Goal: Check status: Check status

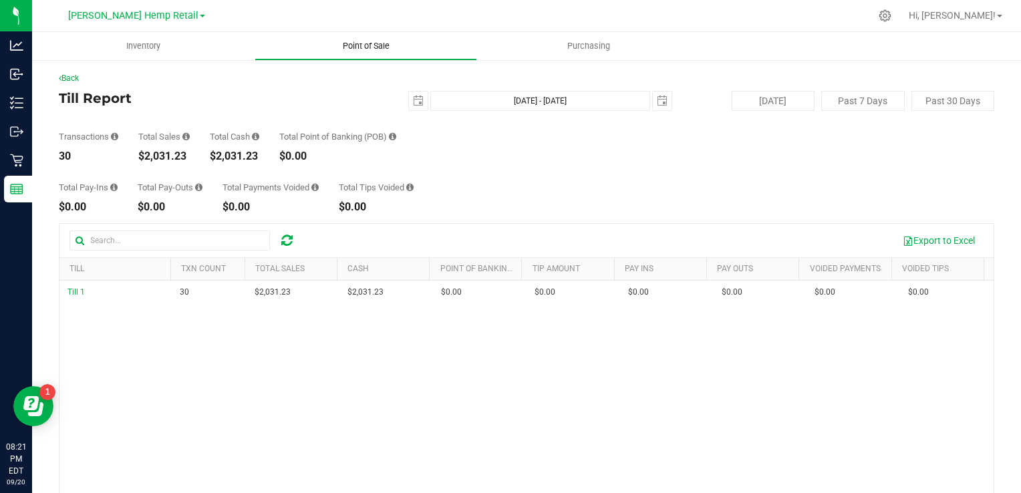
click at [358, 45] on span "Point of Sale" at bounding box center [366, 46] width 83 height 12
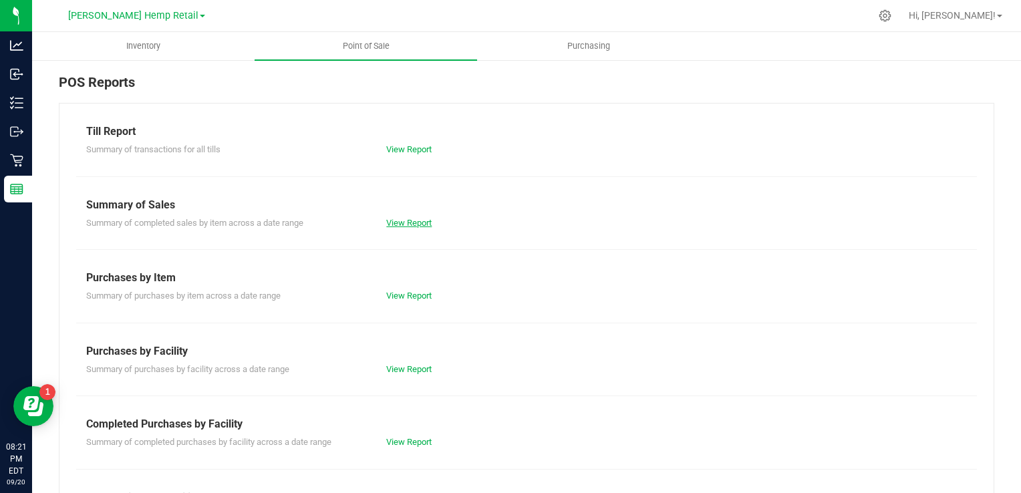
click at [409, 219] on link "View Report" at bounding box center [408, 223] width 45 height 10
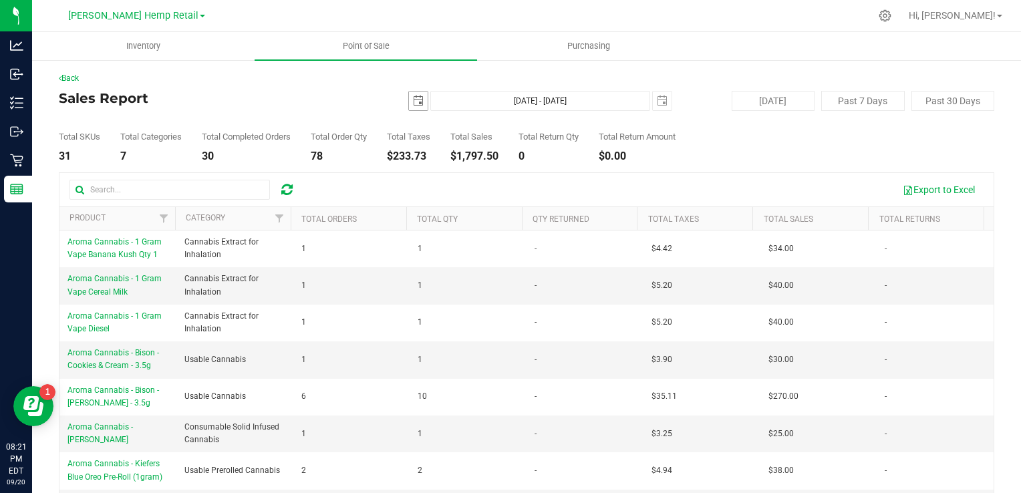
click at [413, 99] on span "select" at bounding box center [418, 101] width 11 height 11
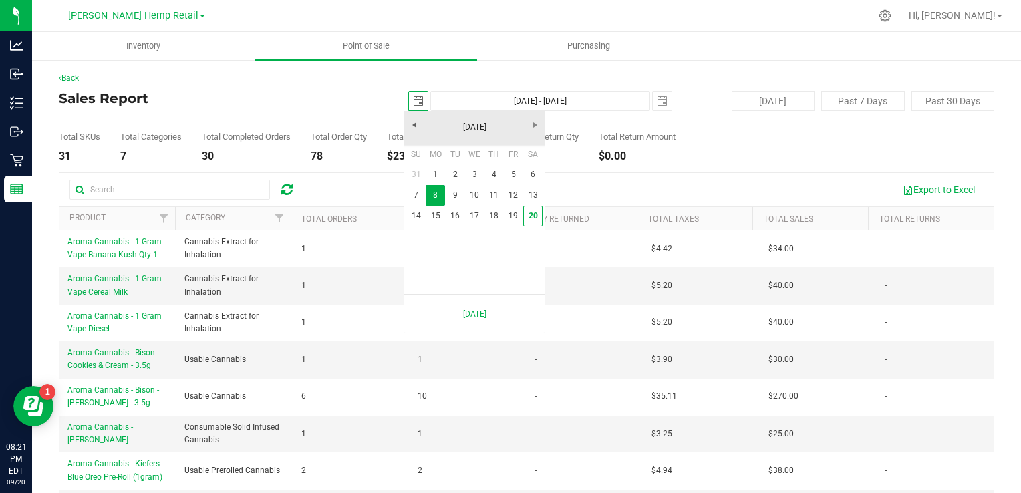
scroll to position [0, 33]
click at [535, 211] on link "20" at bounding box center [532, 216] width 19 height 21
type input "[DATE]"
type input "Sep 20, 2025 - Sep 8, 2025"
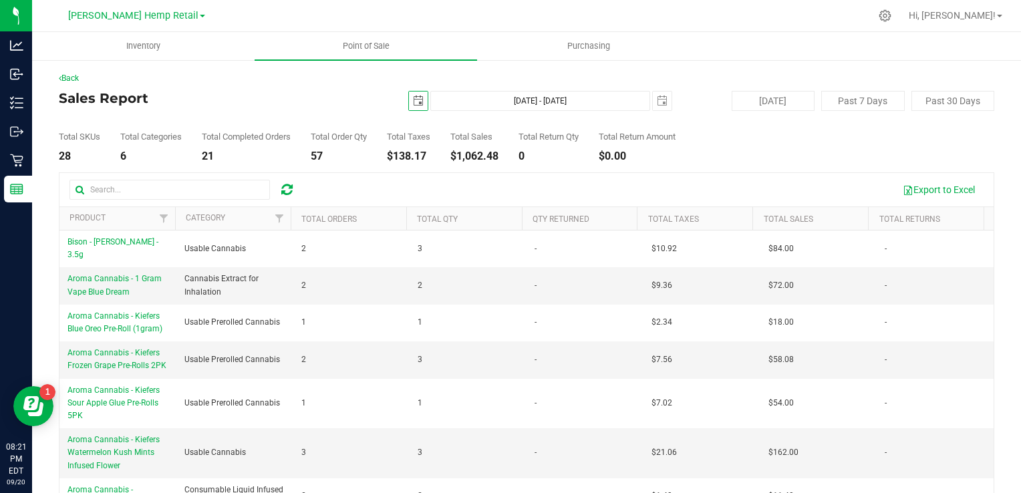
click at [415, 101] on span "select" at bounding box center [418, 101] width 11 height 11
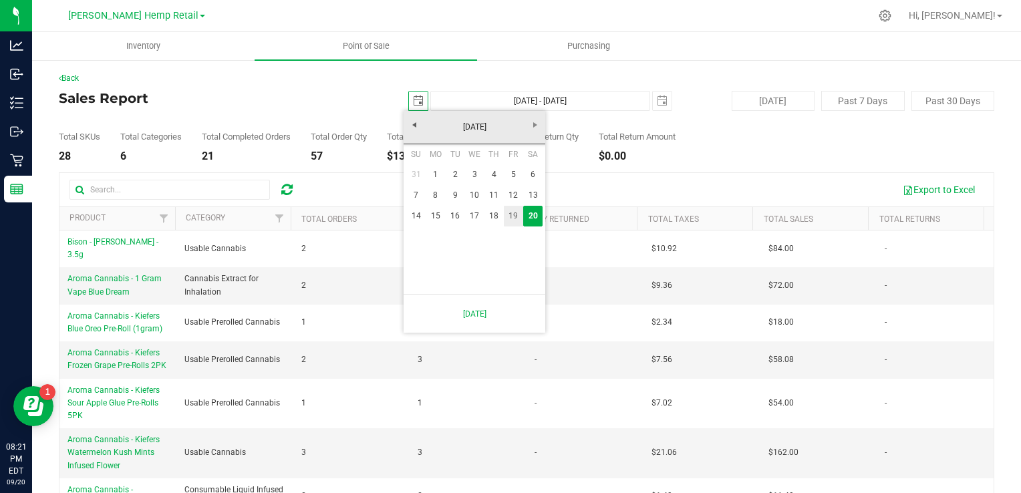
click at [513, 221] on link "19" at bounding box center [513, 216] width 19 height 21
type input "2025-09-19"
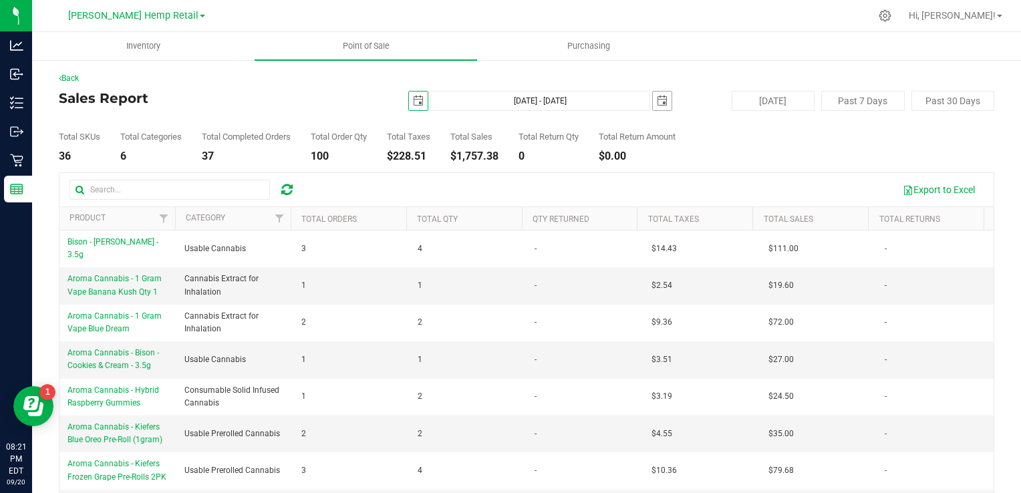
click at [657, 100] on span "select" at bounding box center [662, 101] width 11 height 11
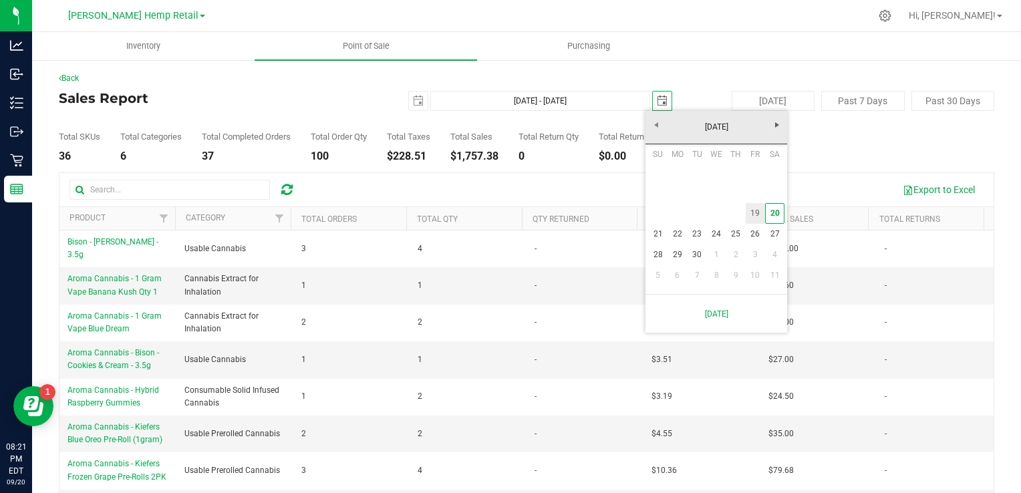
click at [754, 217] on link "19" at bounding box center [755, 213] width 19 height 21
type input "Sep 19, 2025 - Sep 19, 2025"
type input "2025-09-19"
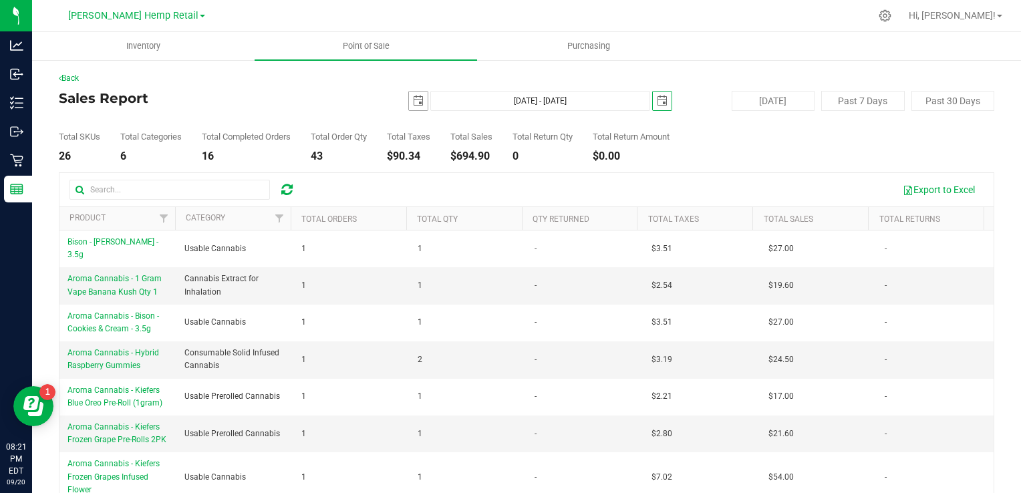
click at [413, 96] on span "select" at bounding box center [418, 101] width 11 height 11
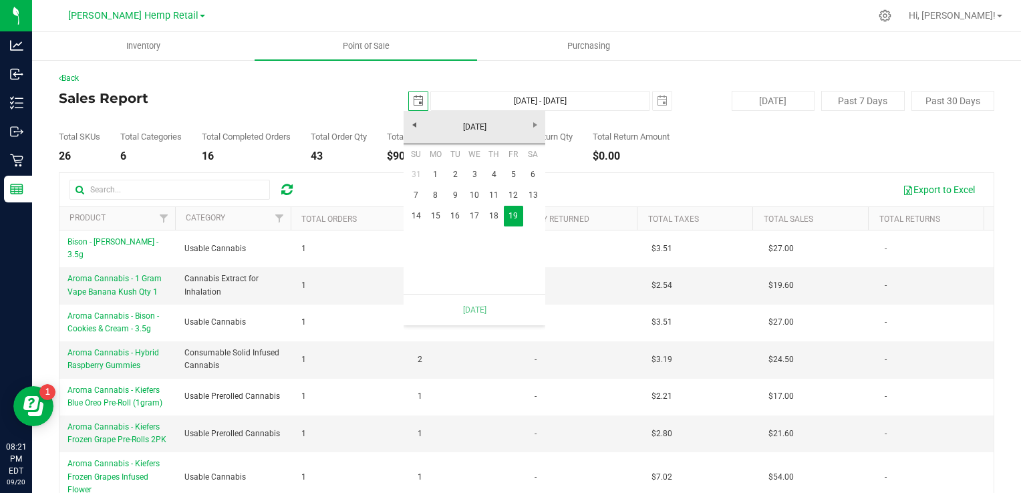
scroll to position [0, 33]
click at [533, 216] on td at bounding box center [532, 216] width 19 height 21
click at [533, 134] on link "September 2025" at bounding box center [475, 127] width 144 height 21
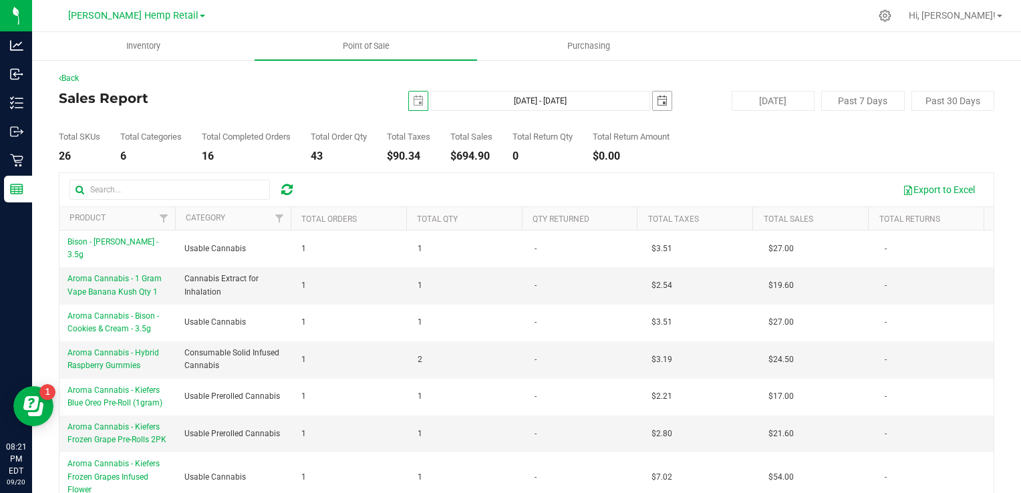
scroll to position [0, 0]
click at [652, 98] on span "2025-09-19" at bounding box center [662, 101] width 20 height 20
click at [653, 98] on span "select" at bounding box center [662, 101] width 19 height 19
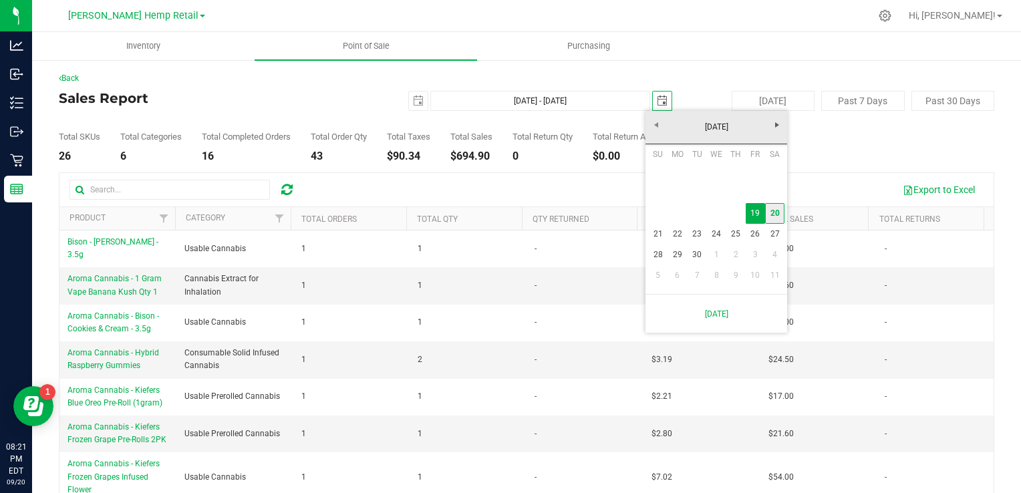
click at [778, 218] on link "20" at bounding box center [774, 213] width 19 height 21
type input "Sep 19, 2025 - Sep 20, 2025"
type input "[DATE]"
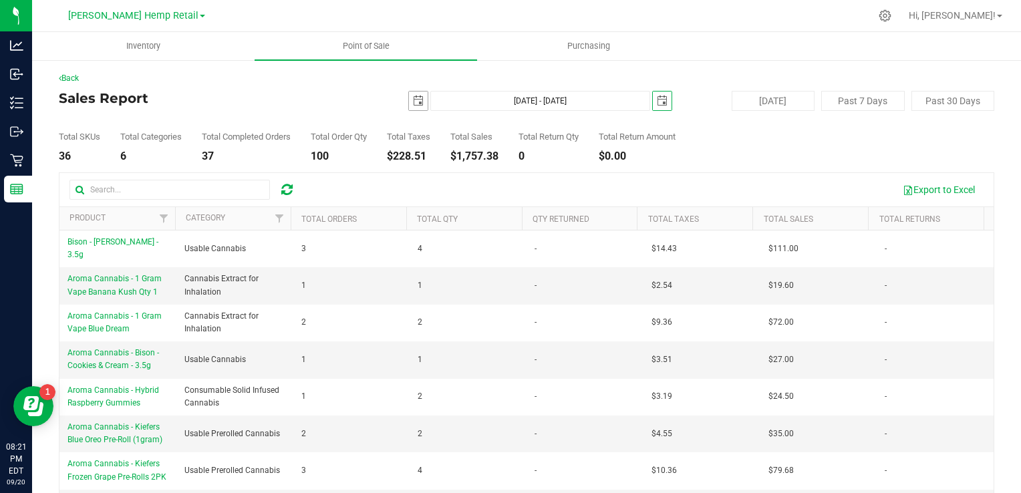
click at [413, 99] on span "select" at bounding box center [418, 101] width 11 height 11
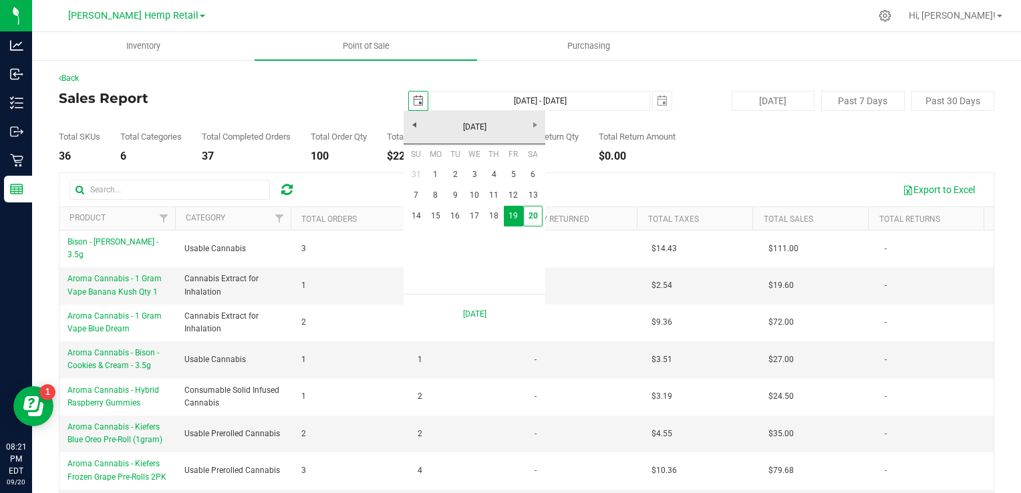
scroll to position [0, 33]
click at [535, 215] on link "20" at bounding box center [532, 216] width 19 height 21
type input "[DATE] - [DATE]"
type input "[DATE]"
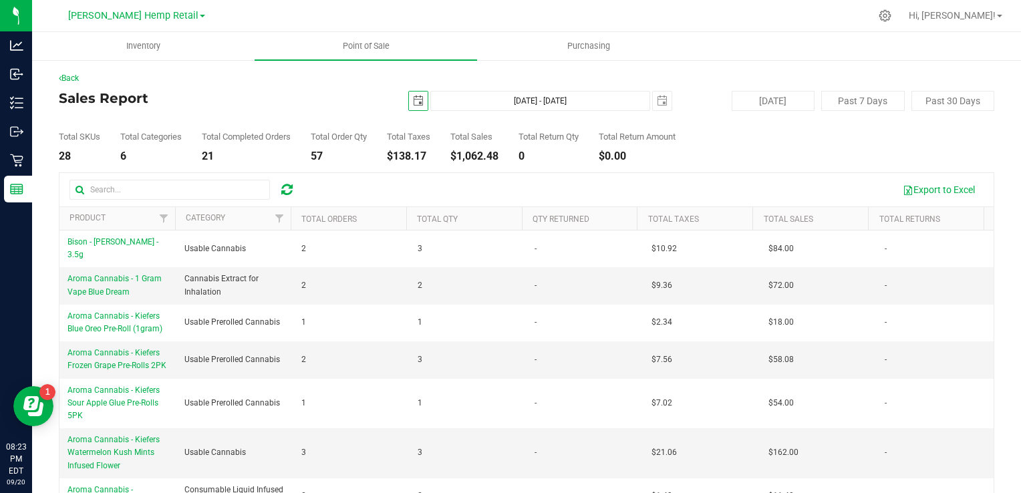
click at [409, 108] on span "select" at bounding box center [418, 101] width 19 height 19
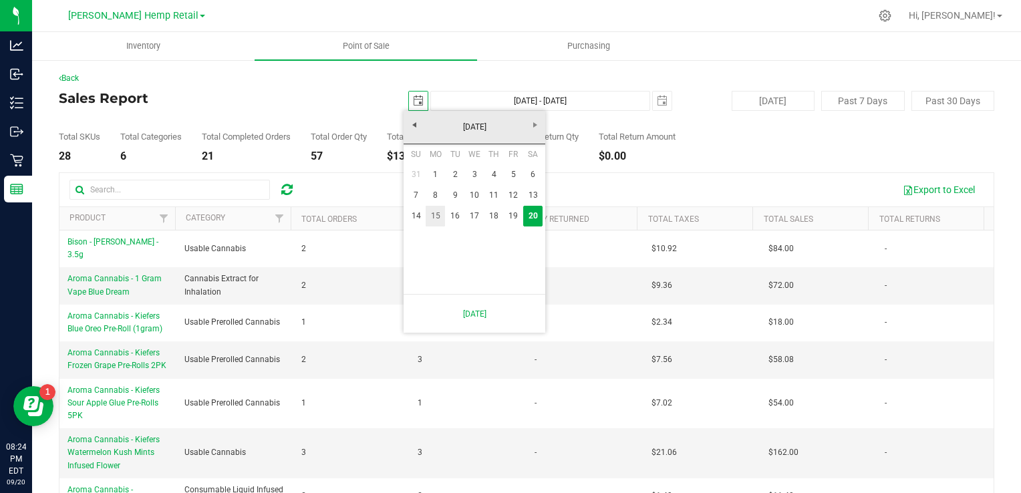
click at [441, 217] on link "15" at bounding box center [435, 216] width 19 height 21
type input "Sep 15, 2025 - Sep 20, 2025"
type input "2025-09-15"
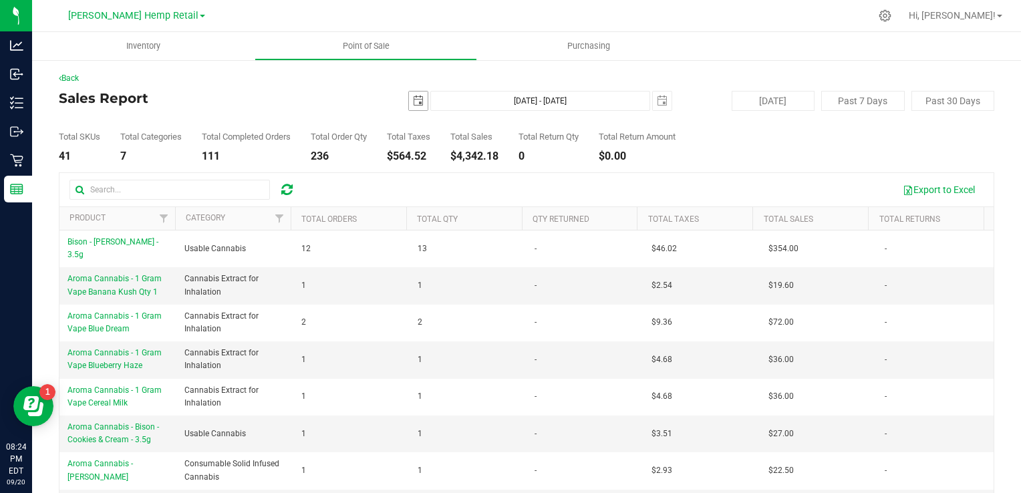
click at [409, 102] on span "select" at bounding box center [418, 101] width 19 height 19
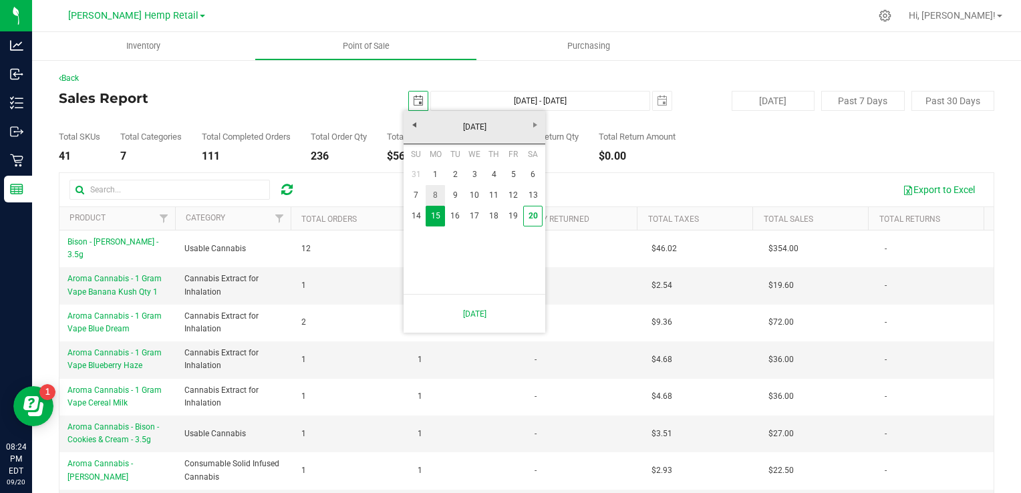
click at [434, 197] on link "8" at bounding box center [435, 195] width 19 height 21
type input "[DATE]"
type input "Sep 8, 2025 - Sep 20, 2025"
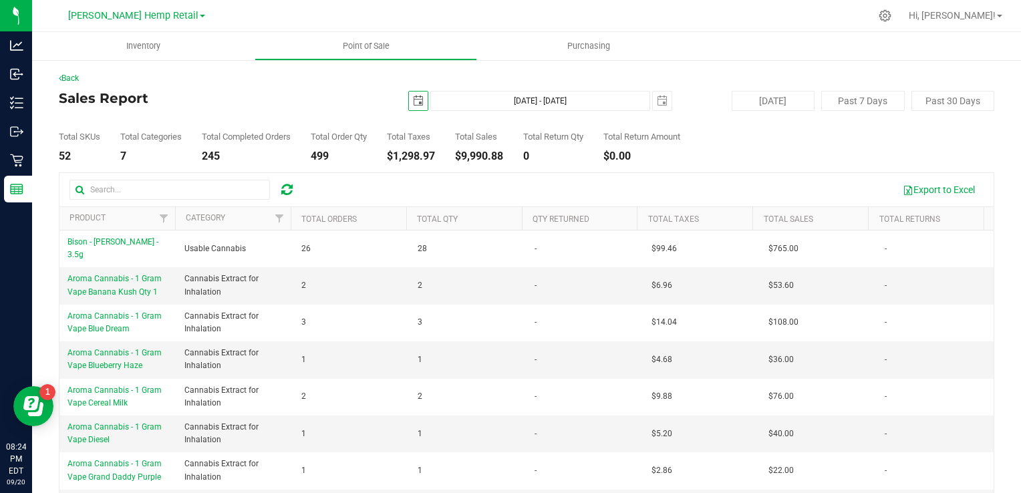
click at [410, 92] on span "select" at bounding box center [418, 101] width 19 height 19
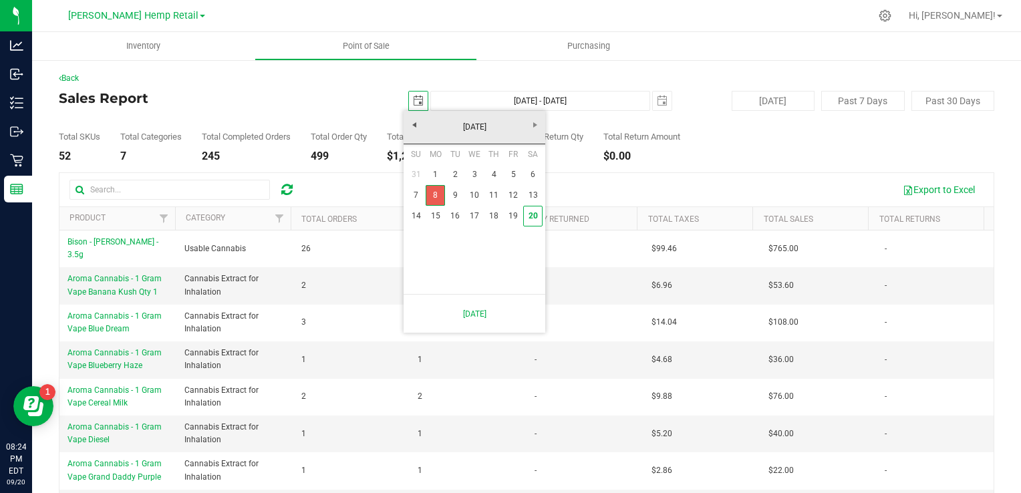
click at [436, 204] on link "8" at bounding box center [435, 195] width 19 height 21
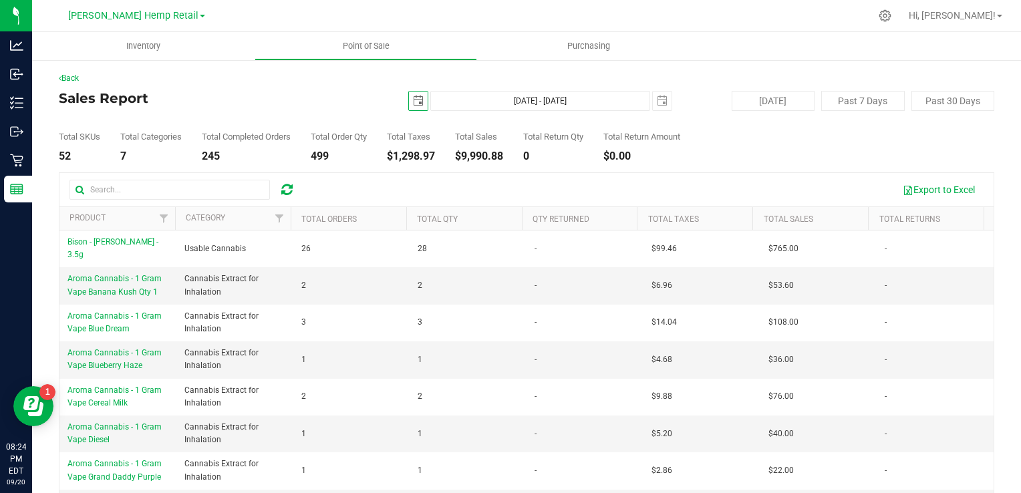
click at [413, 101] on span "select" at bounding box center [418, 101] width 11 height 11
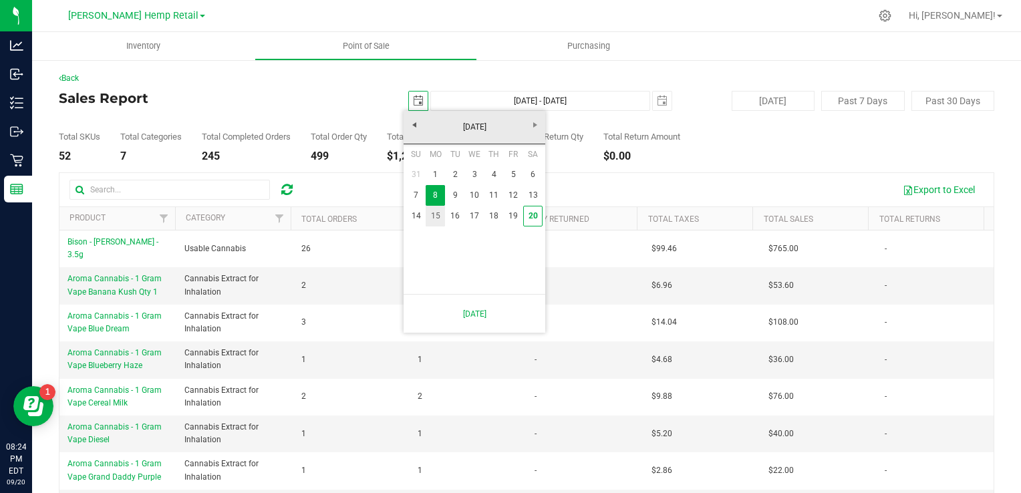
click at [433, 215] on link "15" at bounding box center [435, 216] width 19 height 21
type input "2025-09-15"
type input "Sep 15, 2025 - Sep 20, 2025"
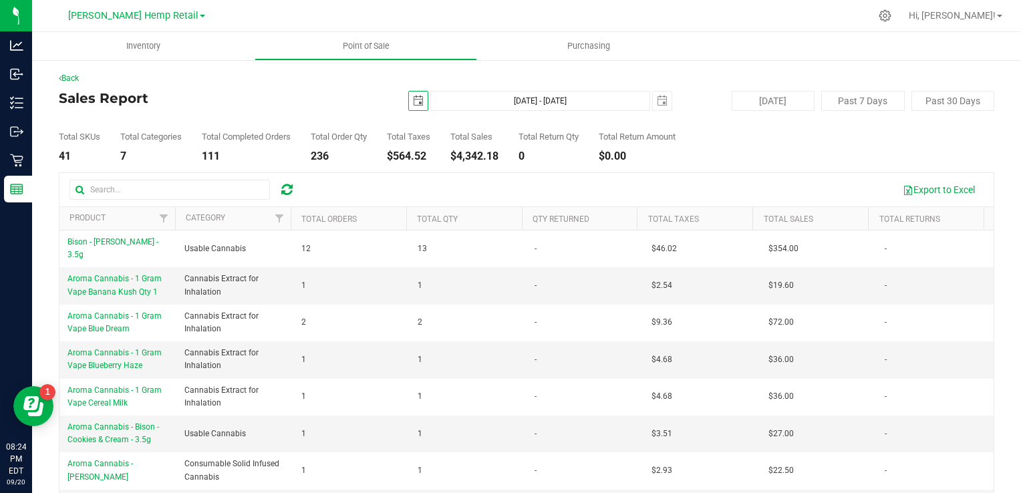
click at [414, 103] on span "select" at bounding box center [418, 101] width 11 height 11
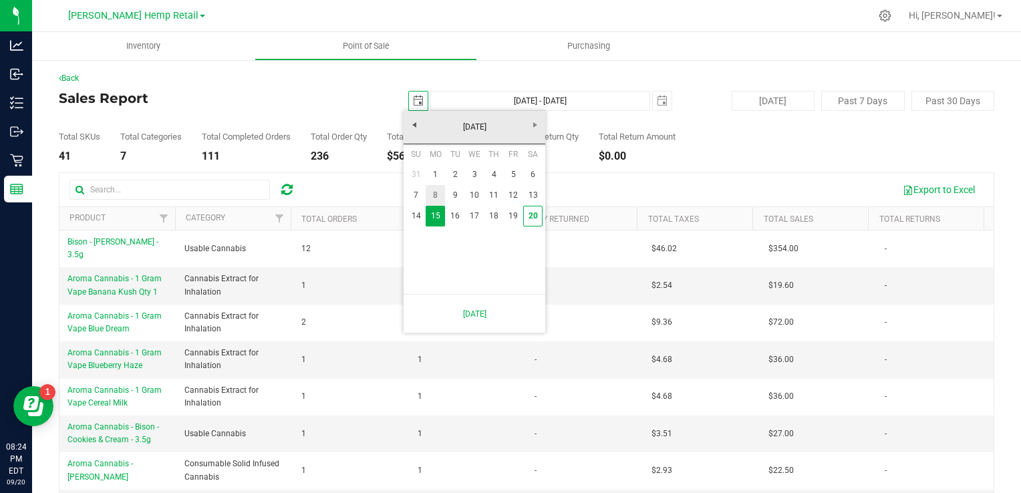
click at [438, 193] on link "8" at bounding box center [435, 195] width 19 height 21
type input "[DATE]"
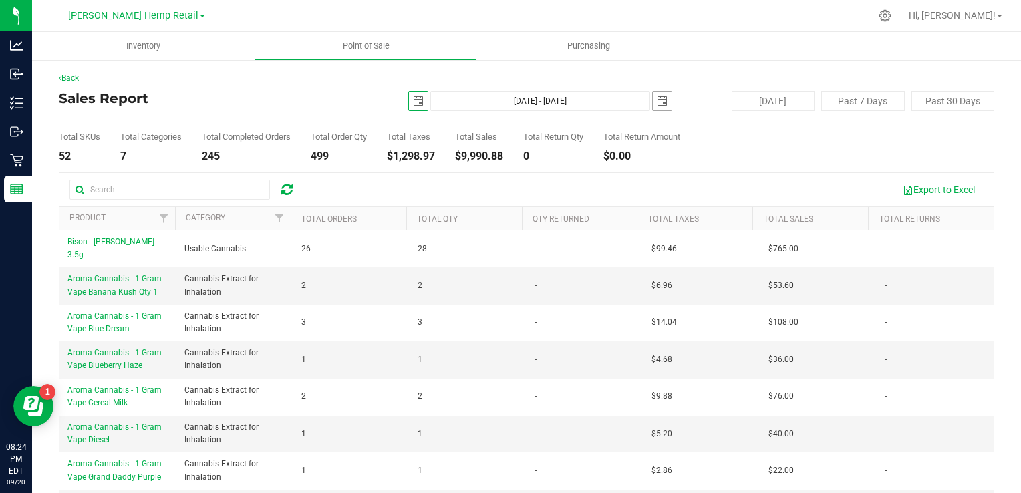
click at [657, 96] on span "select" at bounding box center [662, 101] width 11 height 11
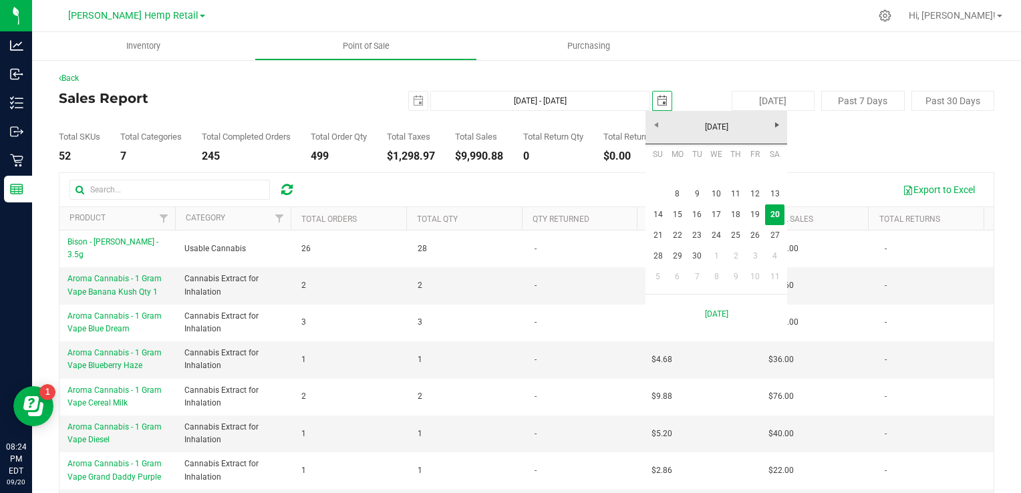
scroll to position [0, 33]
click at [774, 198] on link "13" at bounding box center [774, 194] width 19 height 21
type input "Sep 8, 2025 - Sep 13, 2025"
type input "2025-09-13"
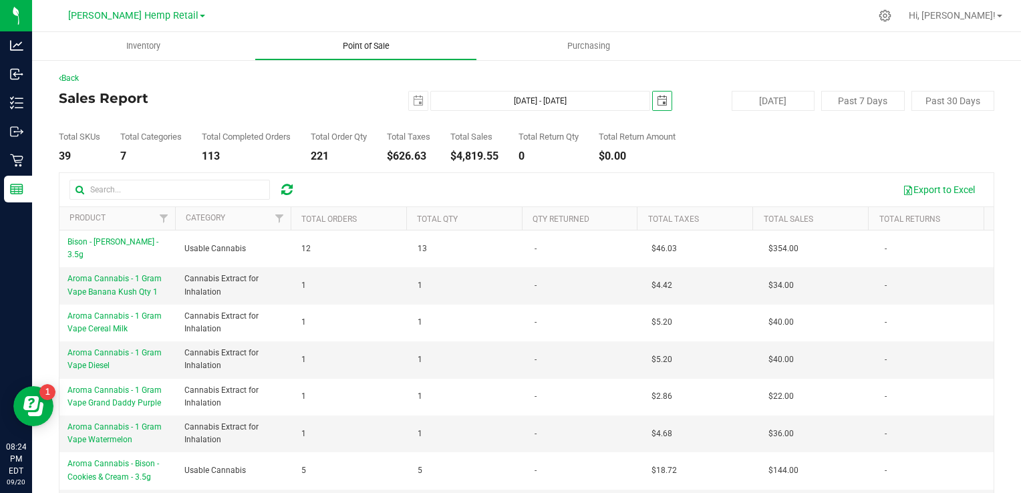
click at [390, 51] on span "Point of Sale" at bounding box center [366, 46] width 83 height 12
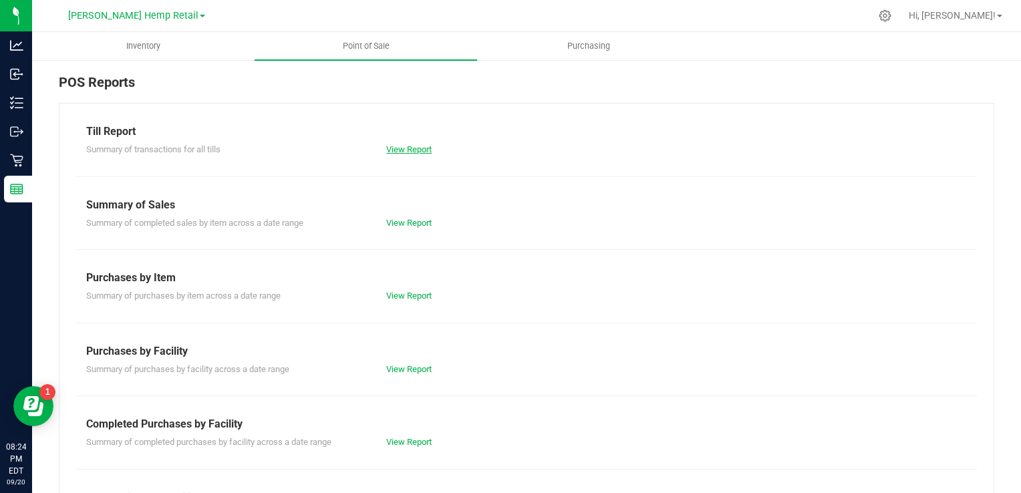
click at [398, 144] on link "View Report" at bounding box center [408, 149] width 45 height 10
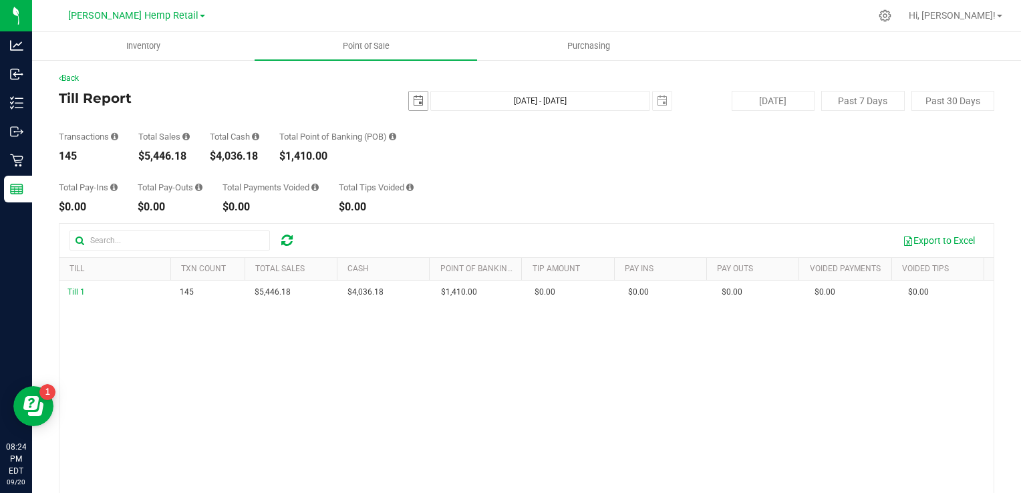
click at [413, 102] on span "select" at bounding box center [418, 101] width 11 height 11
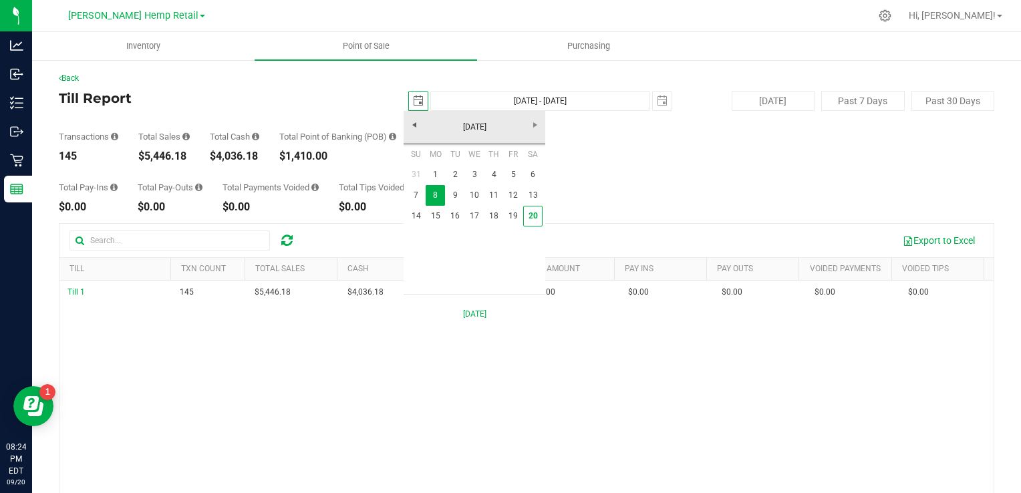
scroll to position [0, 33]
click at [434, 213] on link "15" at bounding box center [435, 216] width 19 height 21
type input "2025-09-15"
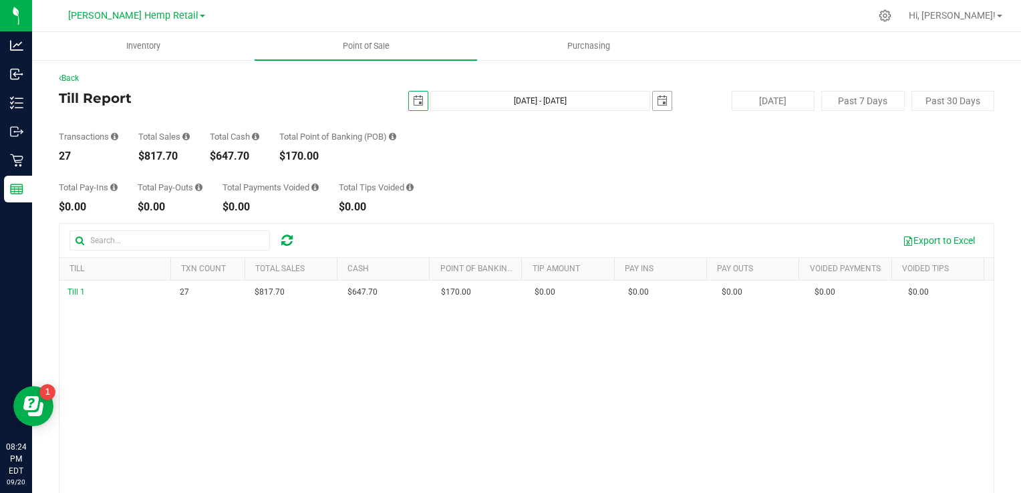
click at [657, 103] on span "select" at bounding box center [662, 101] width 11 height 11
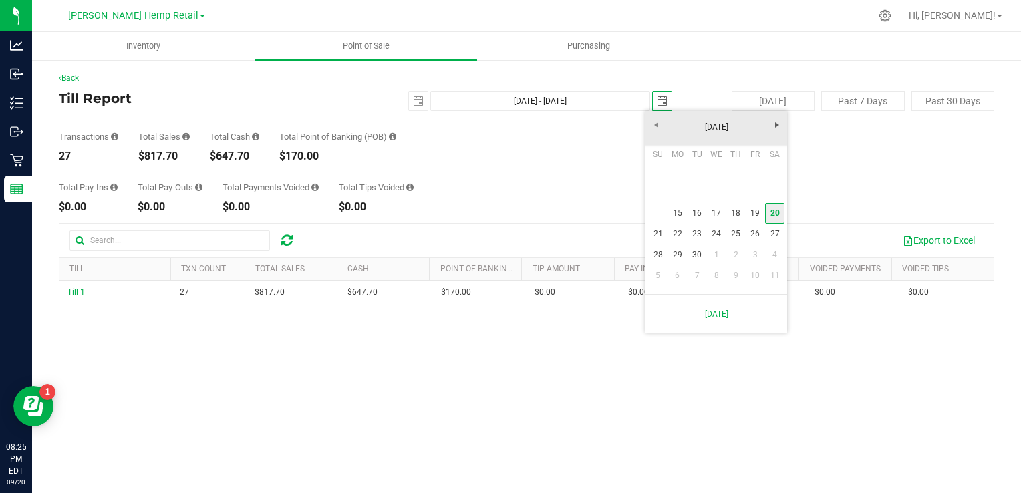
click at [778, 215] on link "20" at bounding box center [774, 213] width 19 height 21
type input "Sep 15, 2025 - Sep 20, 2025"
type input "[DATE]"
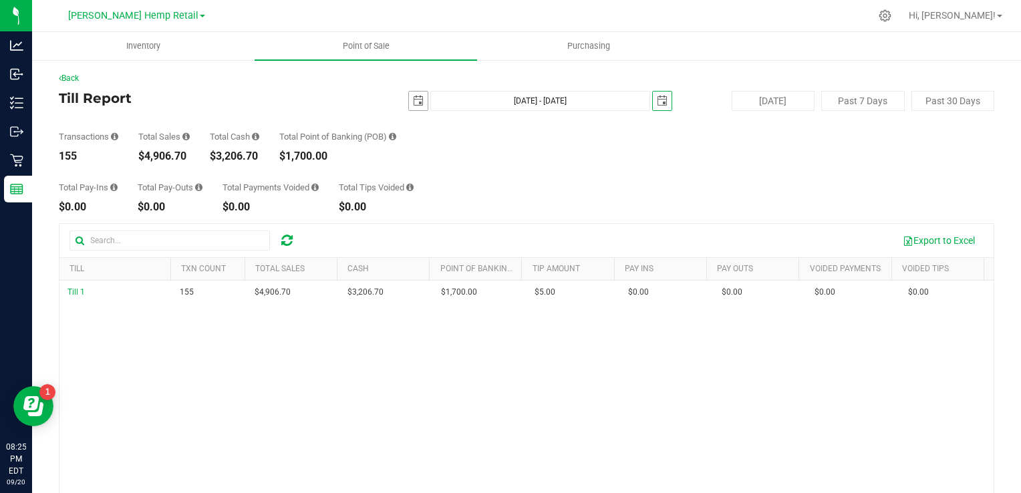
click at [414, 104] on span "select" at bounding box center [418, 101] width 11 height 11
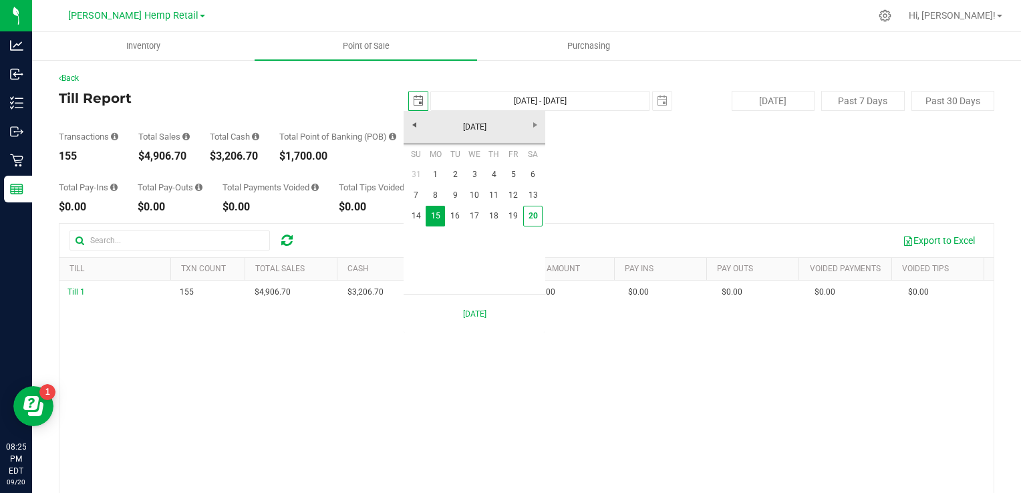
scroll to position [0, 33]
click at [434, 190] on link "8" at bounding box center [435, 195] width 19 height 21
type input "Sep 8, 2025 - Sep 20, 2025"
type input "2025-09-08"
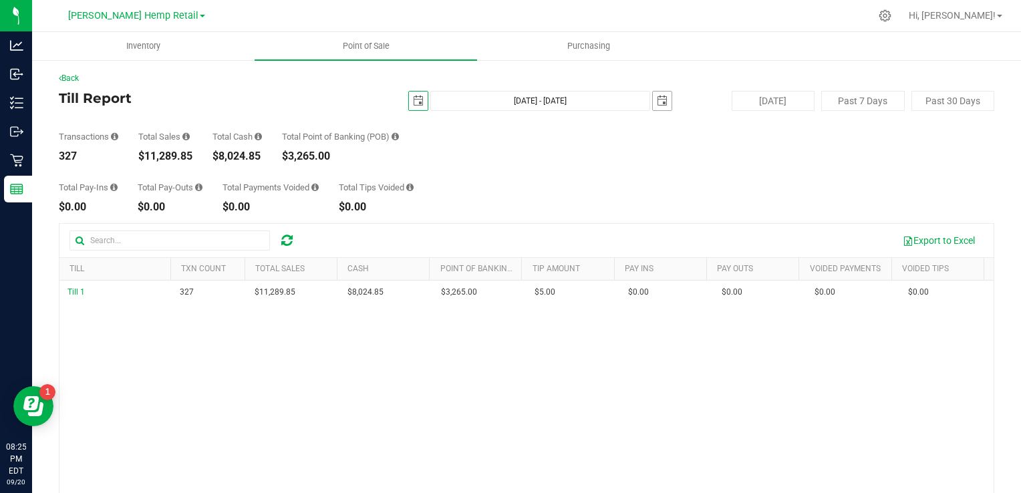
click at [657, 103] on span "select" at bounding box center [662, 101] width 11 height 11
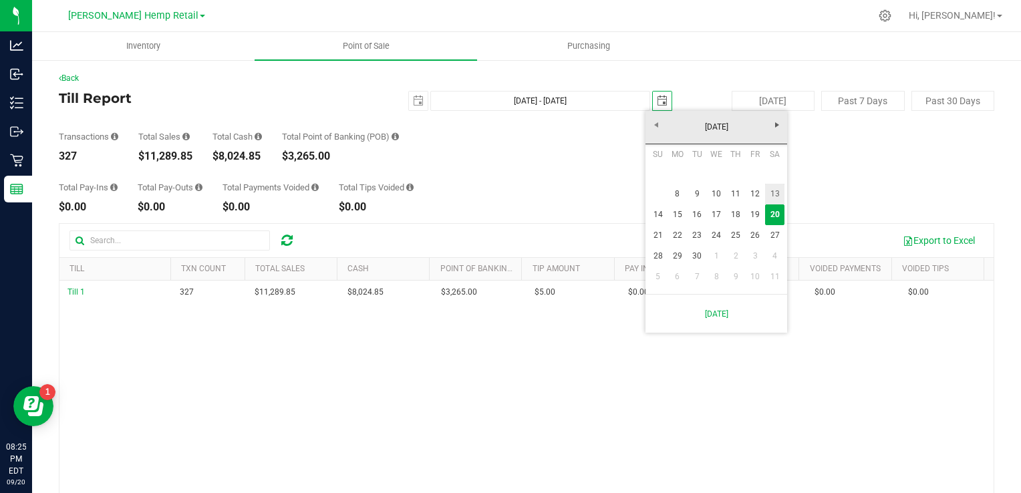
click at [778, 193] on link "13" at bounding box center [774, 194] width 19 height 21
type input "Sep 8, 2025 - Sep 13, 2025"
type input "2025-09-13"
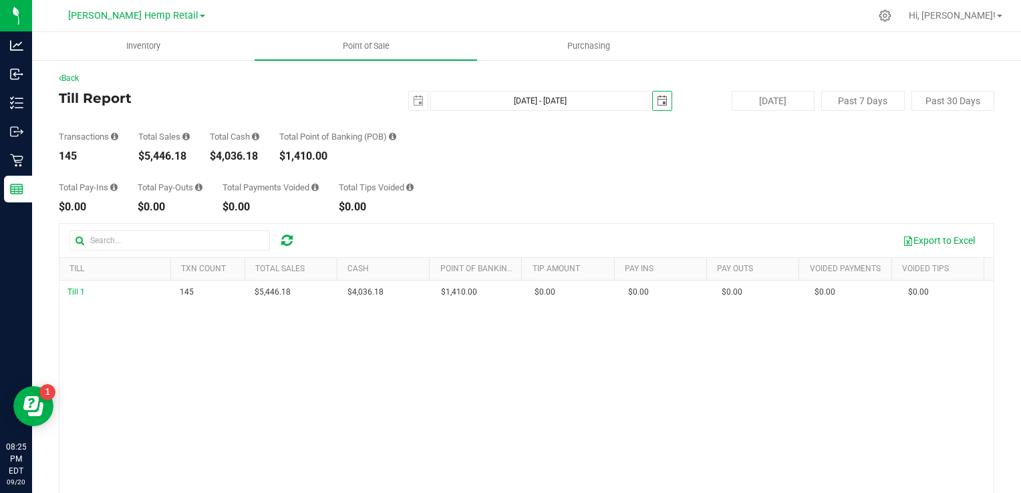
click at [660, 96] on span "select" at bounding box center [662, 101] width 11 height 11
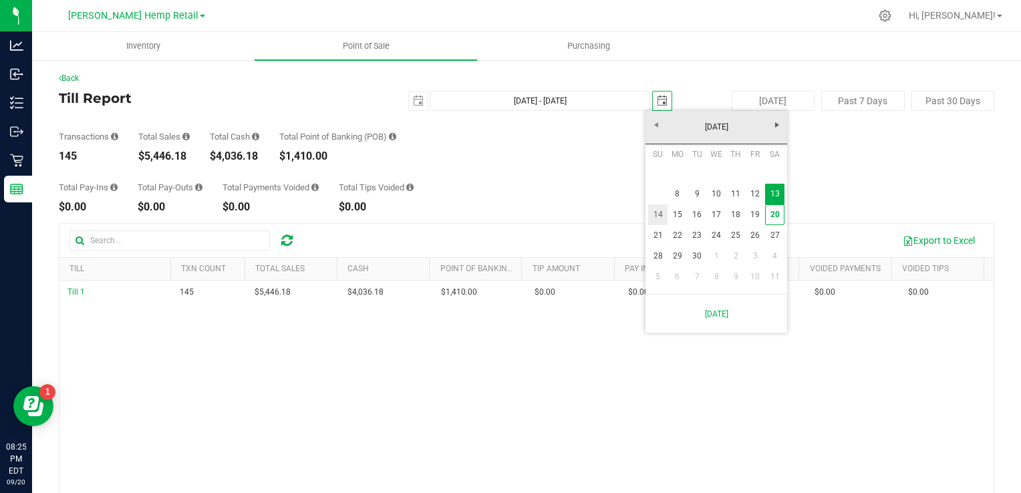
click at [661, 211] on link "14" at bounding box center [657, 215] width 19 height 21
type input "Sep 8, 2025 - Sep 14, 2025"
type input "2025-09-14"
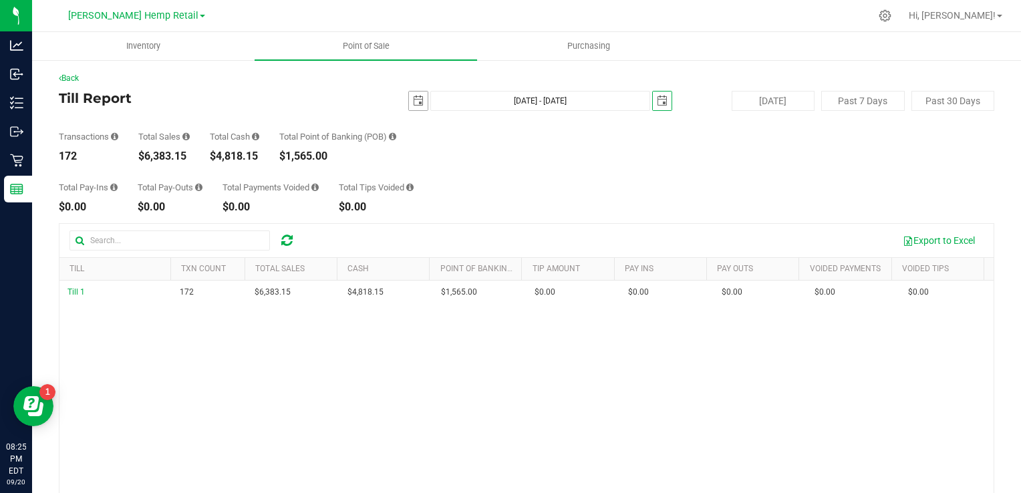
click at [414, 104] on span "select" at bounding box center [418, 101] width 11 height 11
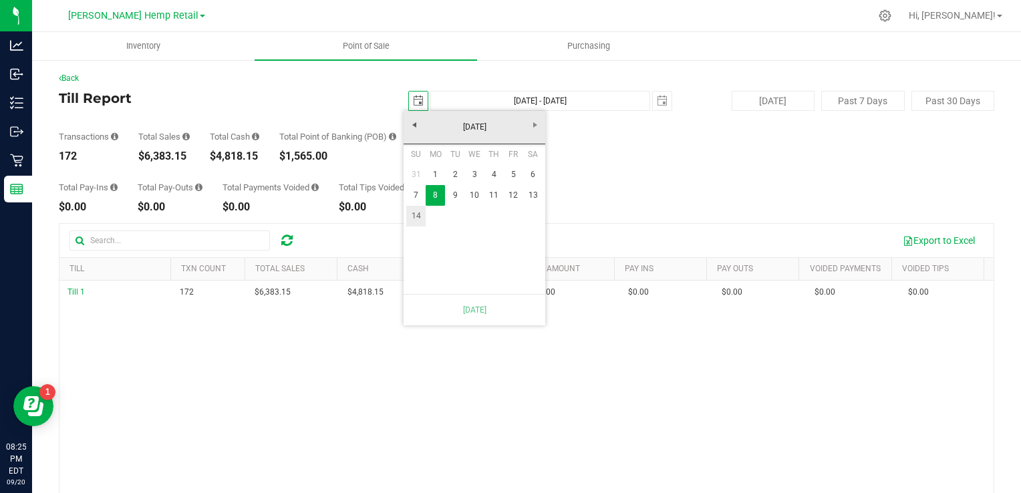
click at [422, 215] on link "14" at bounding box center [415, 216] width 19 height 21
type input "Sep 14, 2025 - Sep 14, 2025"
type input "2025-09-14"
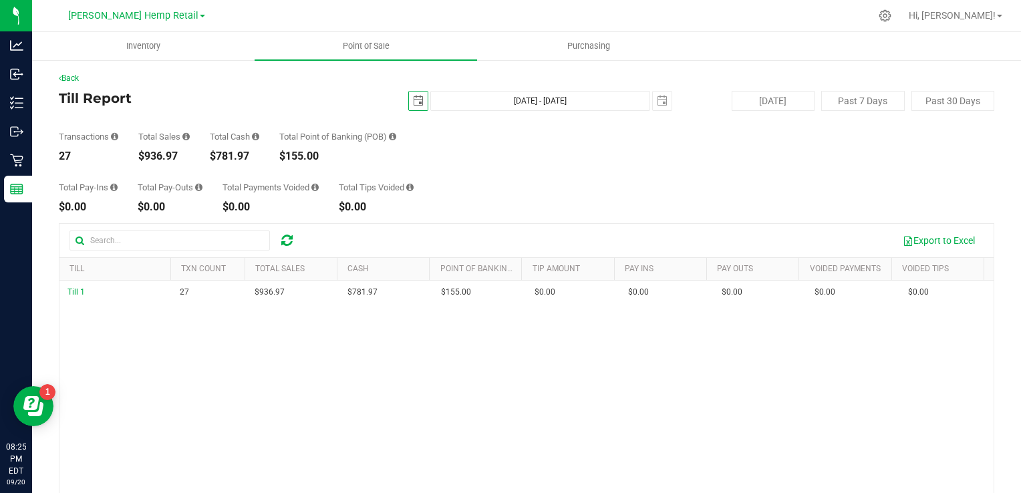
click at [415, 100] on span "select" at bounding box center [418, 101] width 11 height 11
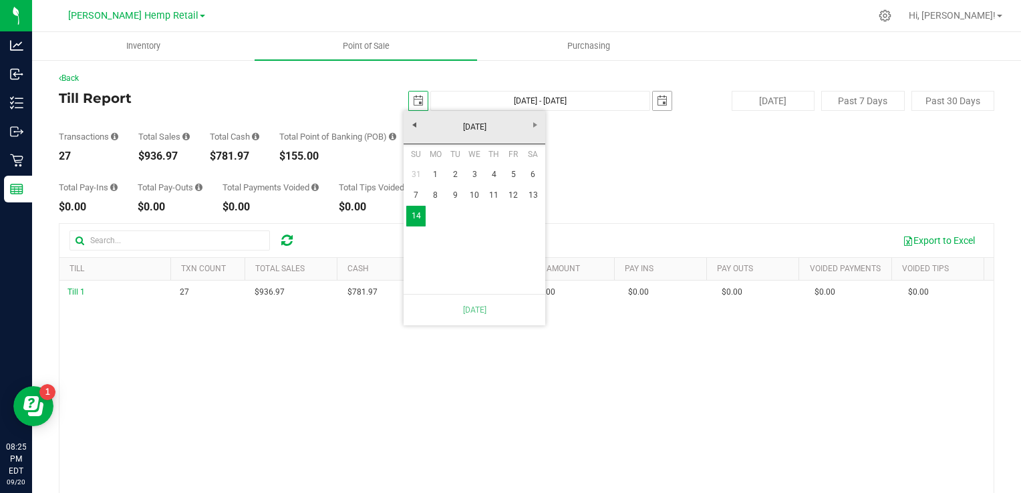
click at [657, 101] on span "select" at bounding box center [662, 101] width 11 height 11
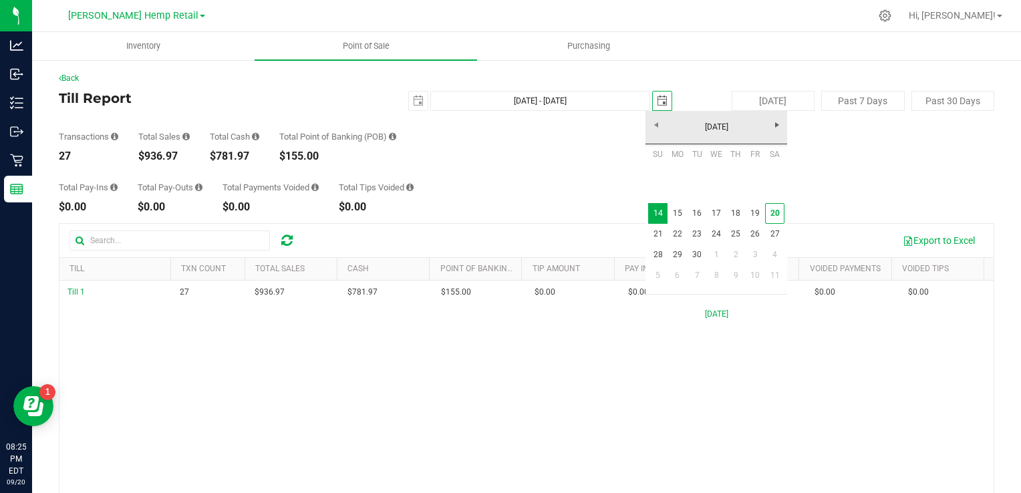
scroll to position [0, 33]
click at [774, 218] on link "20" at bounding box center [774, 213] width 19 height 21
type input "Sep 14, 2025 - Sep 20, 2025"
type input "[DATE]"
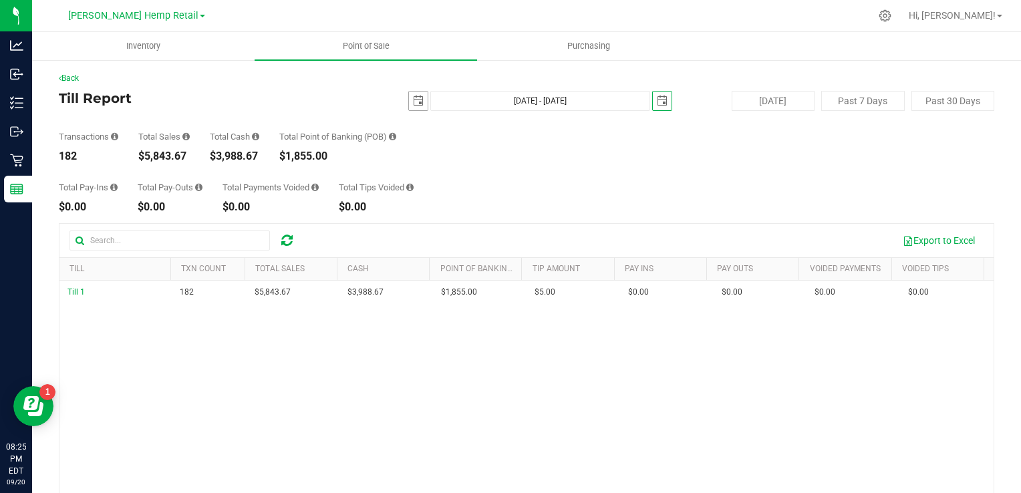
click at [413, 104] on span "select" at bounding box center [418, 101] width 11 height 11
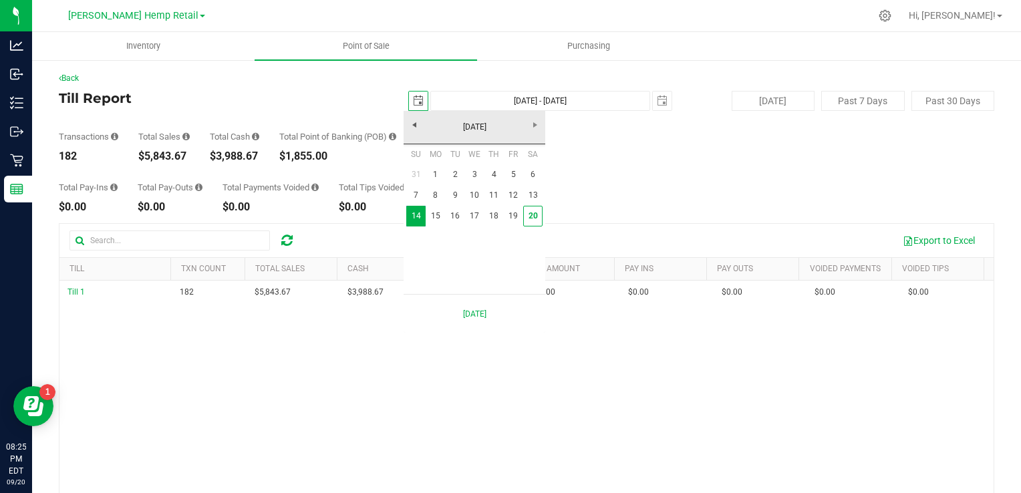
scroll to position [0, 33]
click at [433, 212] on link "15" at bounding box center [435, 216] width 19 height 21
type input "Sep 15, 2025 - Sep 20, 2025"
type input "2025-09-15"
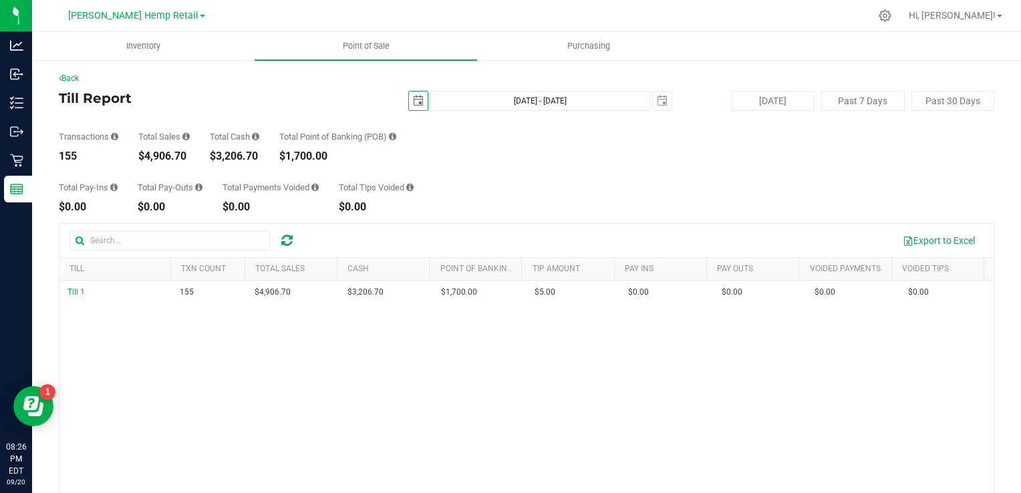
click at [416, 101] on span "select" at bounding box center [418, 101] width 11 height 11
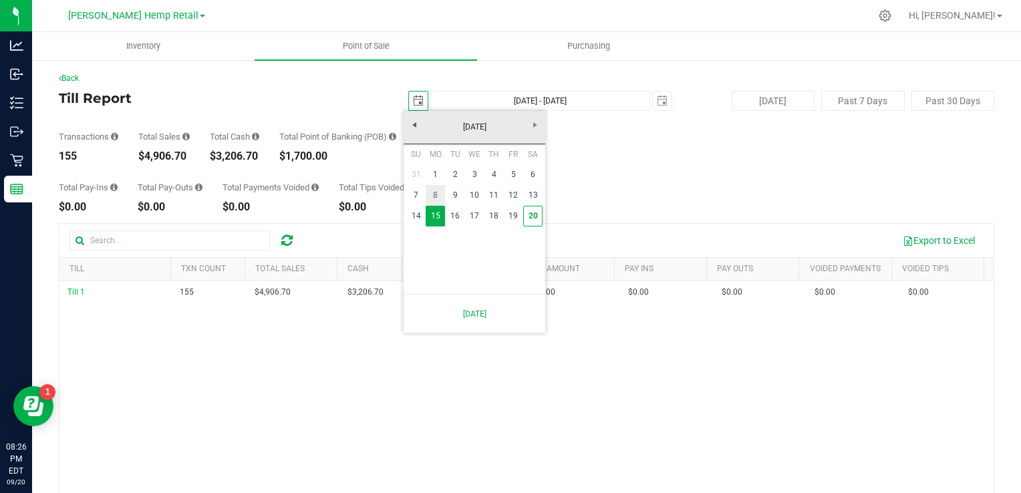
click at [439, 198] on link "8" at bounding box center [435, 195] width 19 height 21
type input "Sep 8, 2025 - Sep 20, 2025"
type input "2025-09-08"
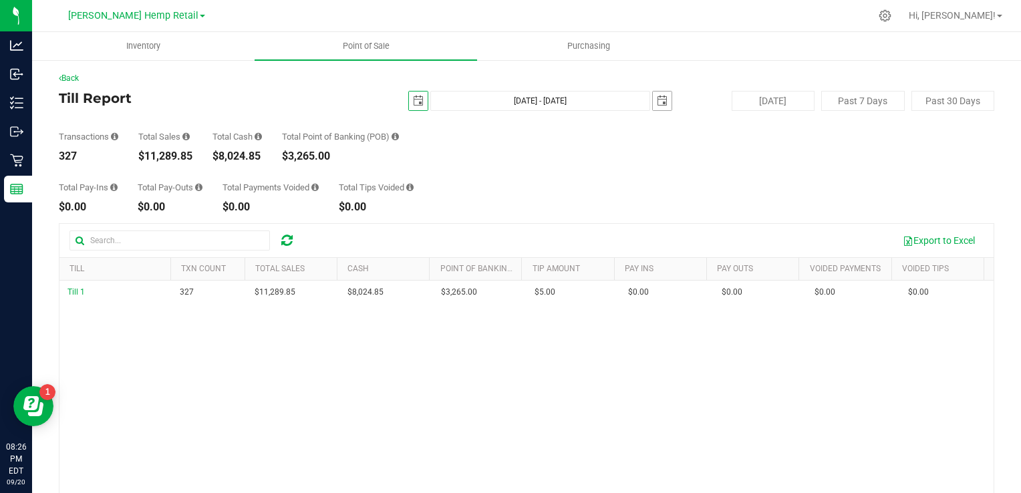
click at [659, 104] on span "select" at bounding box center [662, 101] width 11 height 11
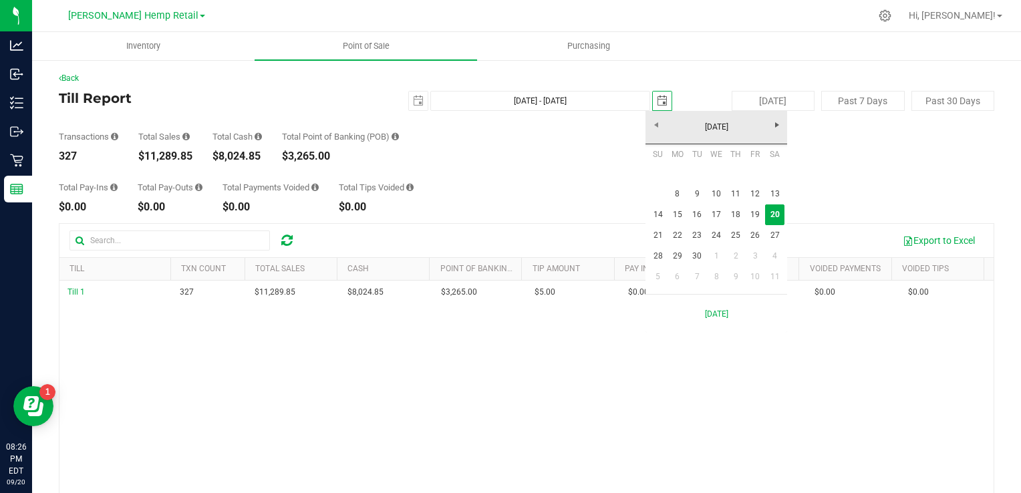
scroll to position [0, 33]
click at [658, 216] on link "14" at bounding box center [657, 215] width 19 height 21
type input "Sep 8, 2025 - Sep 14, 2025"
type input "2025-09-14"
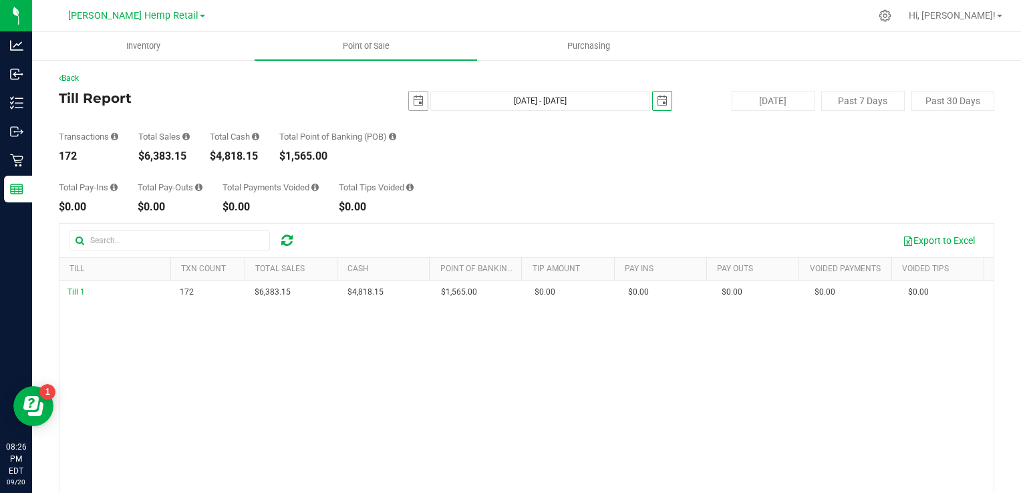
click at [412, 106] on span "select" at bounding box center [418, 101] width 19 height 19
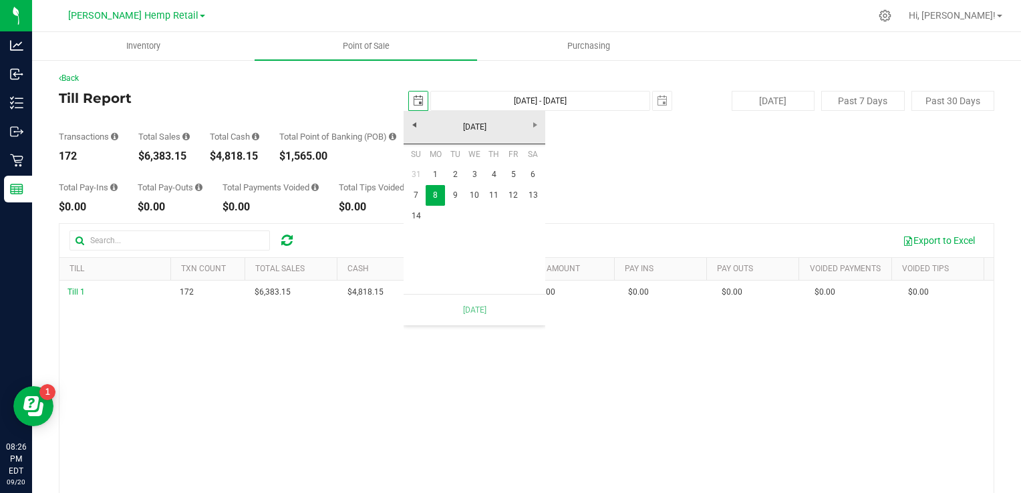
scroll to position [0, 33]
click at [653, 104] on span "select" at bounding box center [662, 101] width 19 height 19
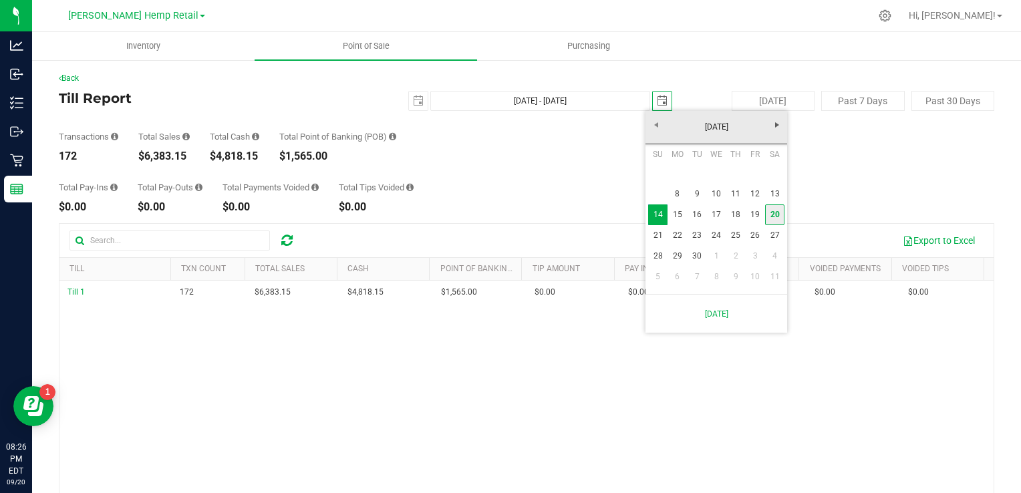
click at [781, 213] on link "20" at bounding box center [774, 215] width 19 height 21
type input "Sep 8, 2025 - Sep 20, 2025"
type input "[DATE]"
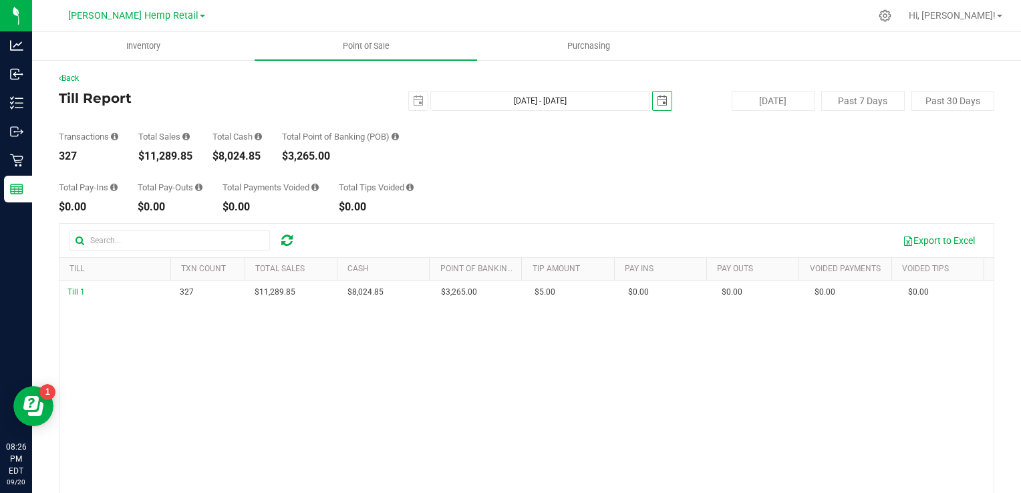
click at [661, 106] on span "select" at bounding box center [662, 101] width 19 height 19
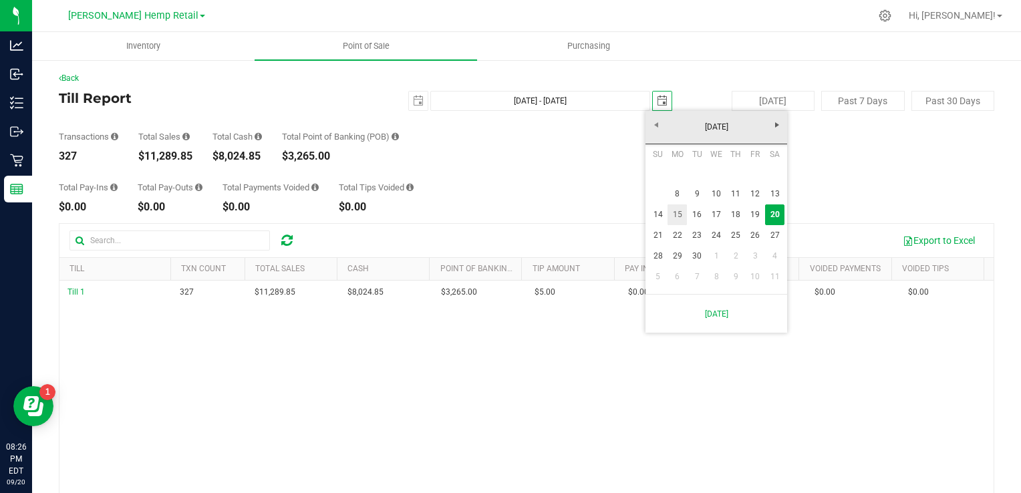
click at [679, 218] on link "15" at bounding box center [677, 215] width 19 height 21
type input "Sep 8, 2025 - Sep 15, 2025"
type input "2025-09-15"
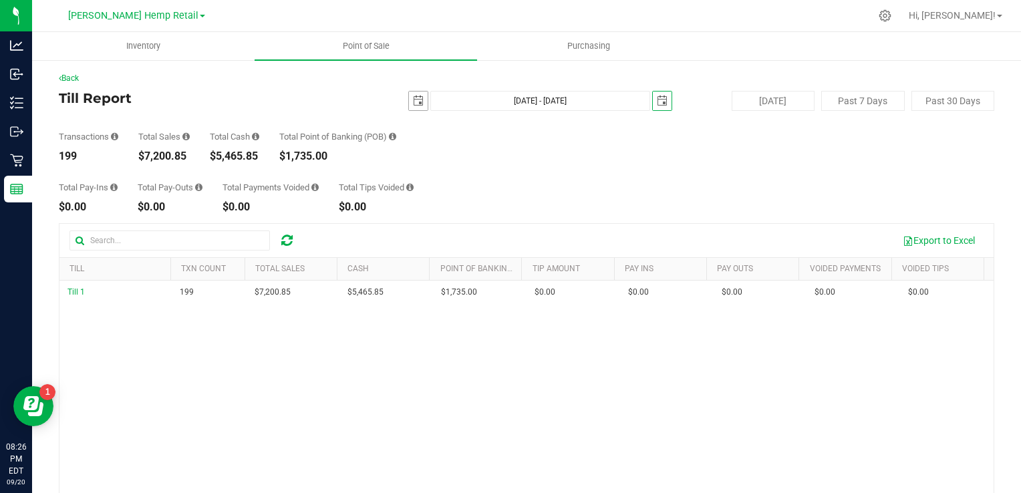
click at [413, 100] on span "select" at bounding box center [418, 101] width 11 height 11
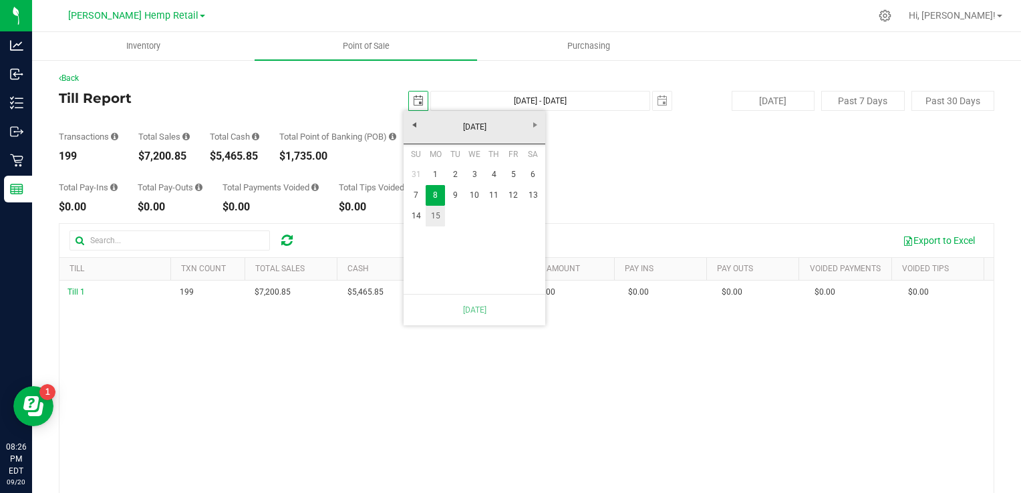
click at [436, 214] on link "15" at bounding box center [435, 216] width 19 height 21
type input "Sep 15, 2025 - Sep 15, 2025"
type input "2025-09-15"
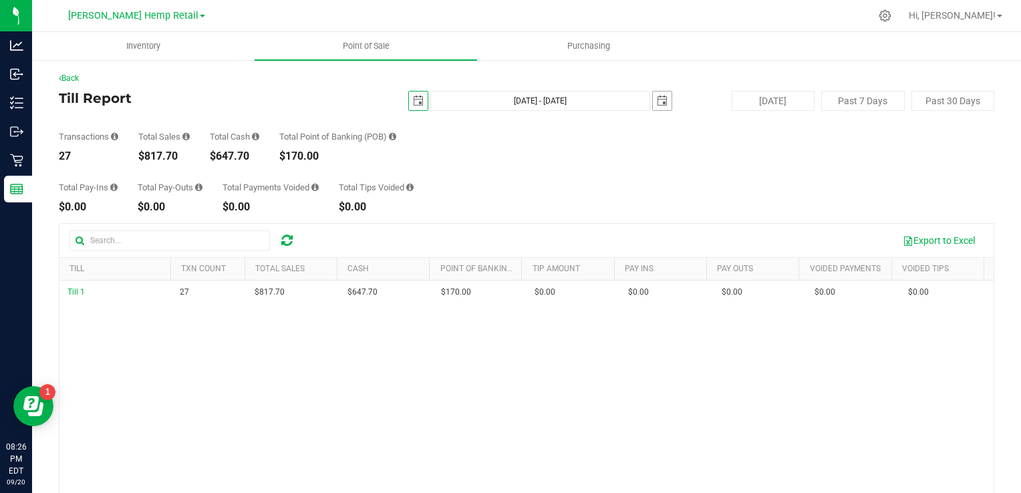
click at [657, 102] on span "select" at bounding box center [662, 101] width 11 height 11
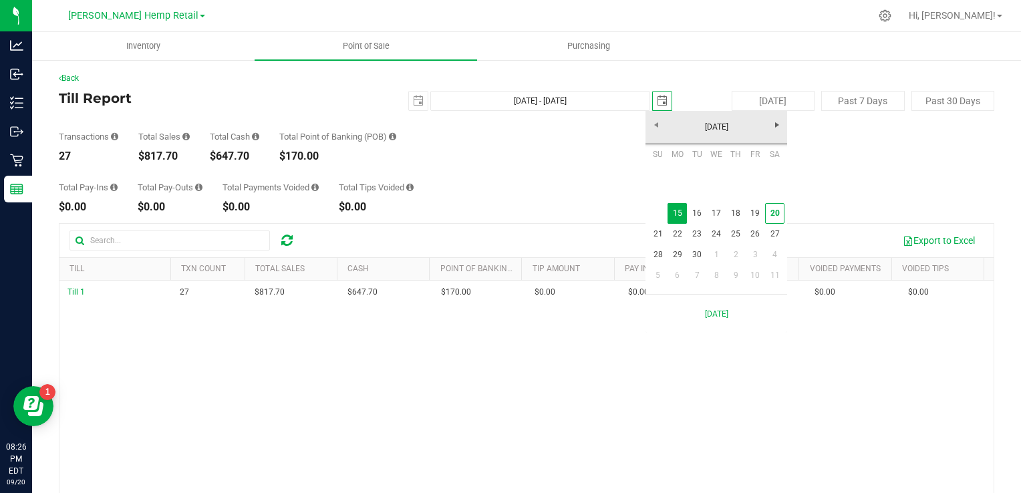
scroll to position [0, 33]
click at [777, 217] on link "20" at bounding box center [774, 213] width 19 height 21
type input "Sep 15, 2025 - Sep 20, 2025"
type input "[DATE]"
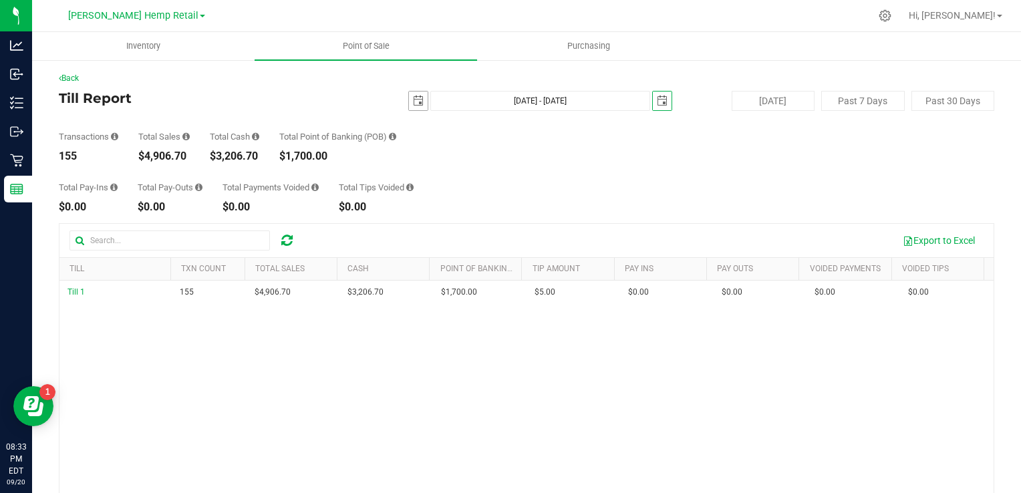
click at [413, 104] on span "select" at bounding box center [418, 101] width 11 height 11
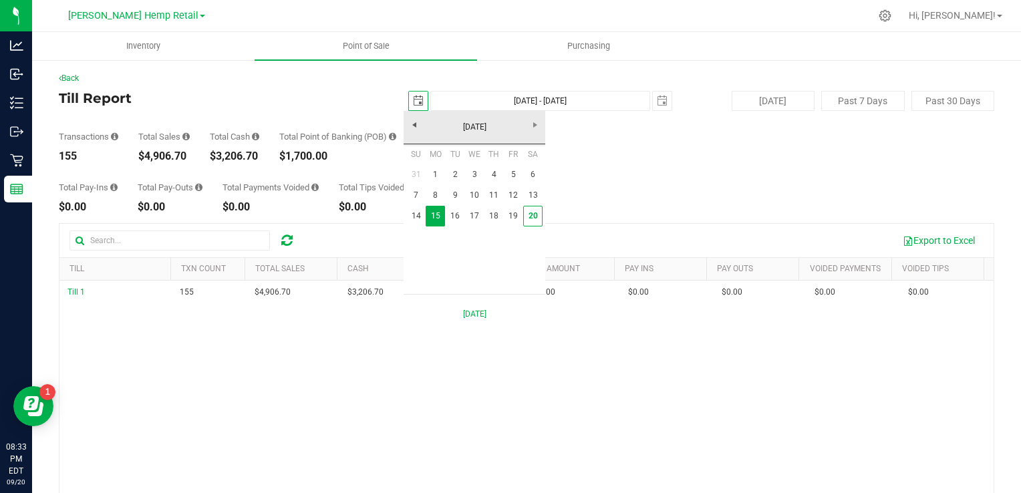
scroll to position [0, 33]
click at [534, 213] on link "20" at bounding box center [532, 216] width 19 height 21
type input "[DATE] - [DATE]"
type input "[DATE]"
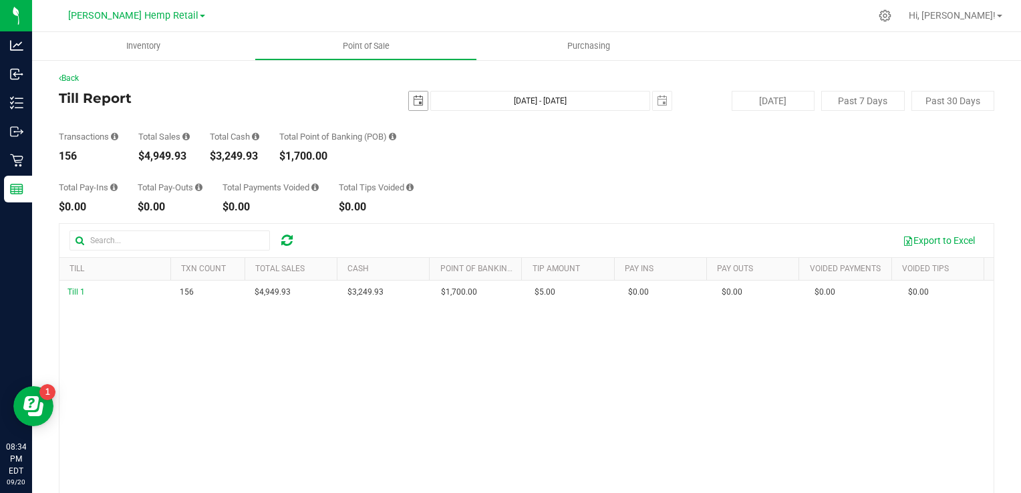
click at [415, 103] on span "select" at bounding box center [418, 101] width 11 height 11
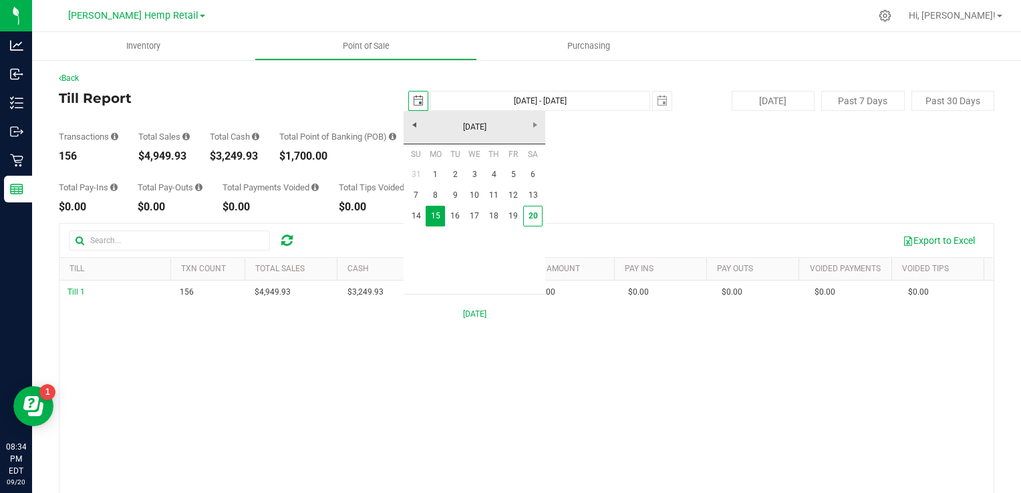
scroll to position [0, 33]
click at [438, 197] on link "8" at bounding box center [435, 195] width 19 height 21
type input "[DATE]"
type input "Sep 8, 2025 - Sep 20, 2025"
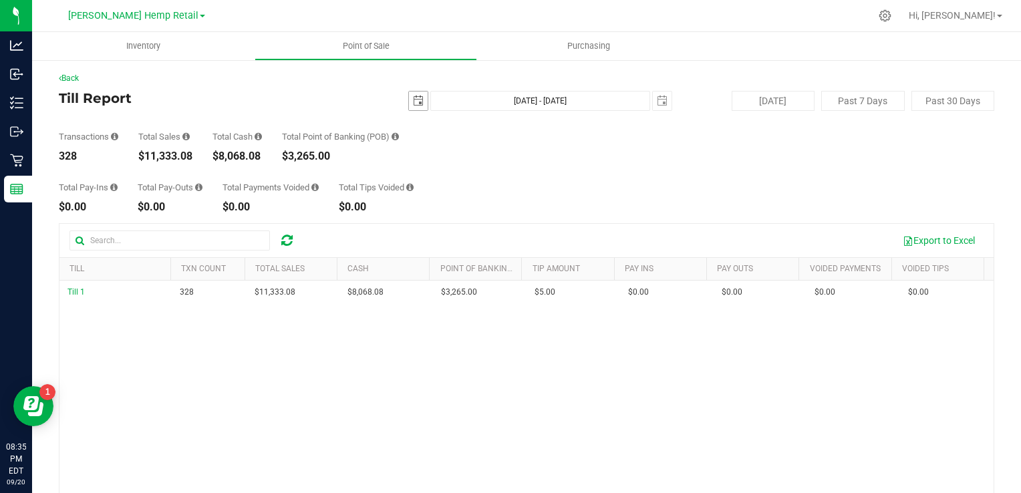
click at [413, 100] on span "select" at bounding box center [418, 101] width 11 height 11
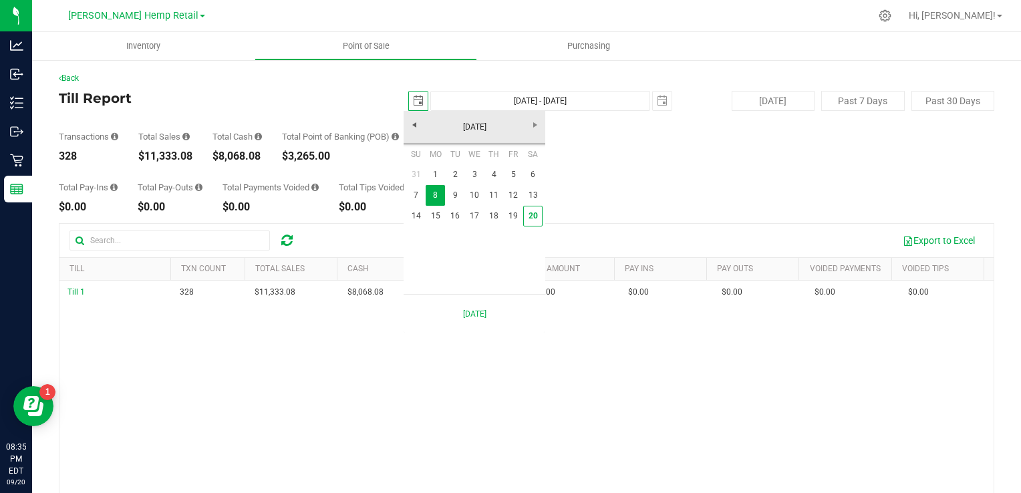
scroll to position [0, 33]
click at [532, 210] on link "20" at bounding box center [532, 216] width 19 height 21
type input "[DATE]"
type input "[DATE] - [DATE]"
